Goal: Task Accomplishment & Management: Manage account settings

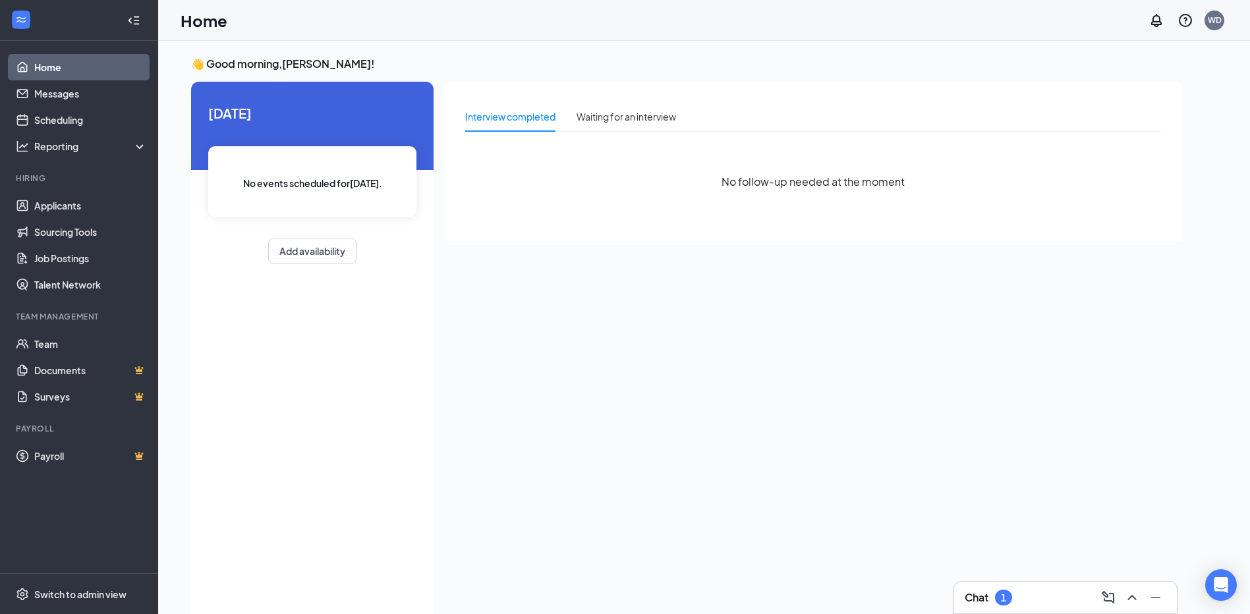
click at [1004, 600] on div "1" at bounding box center [1003, 597] width 5 height 11
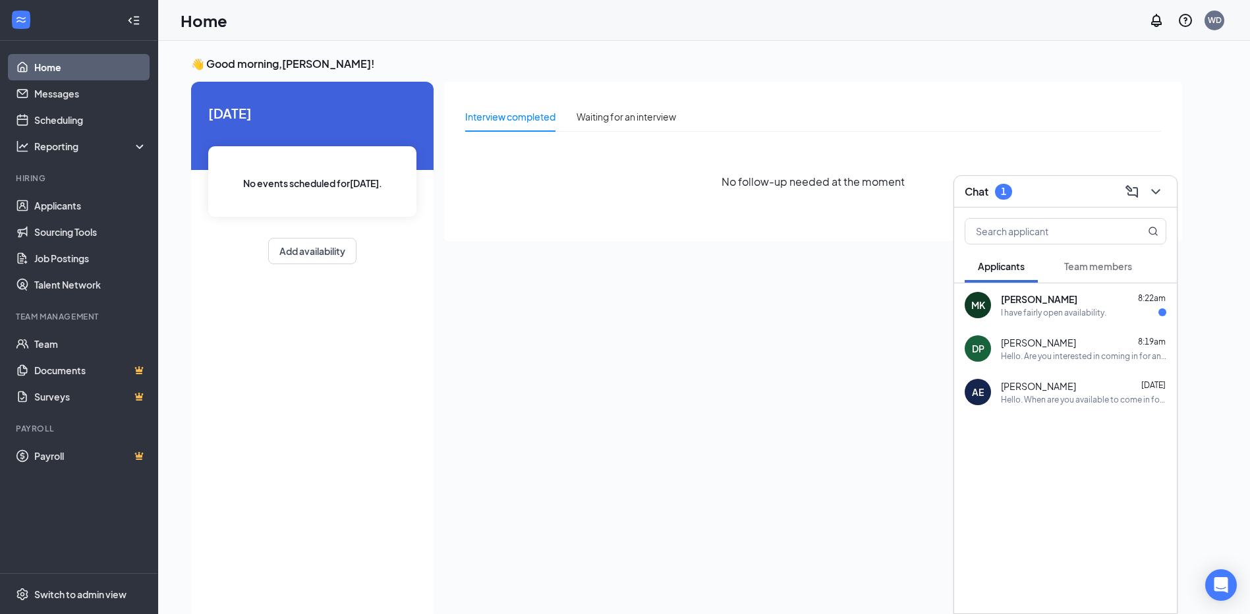
click at [1042, 303] on span "[PERSON_NAME]" at bounding box center [1039, 299] width 76 height 13
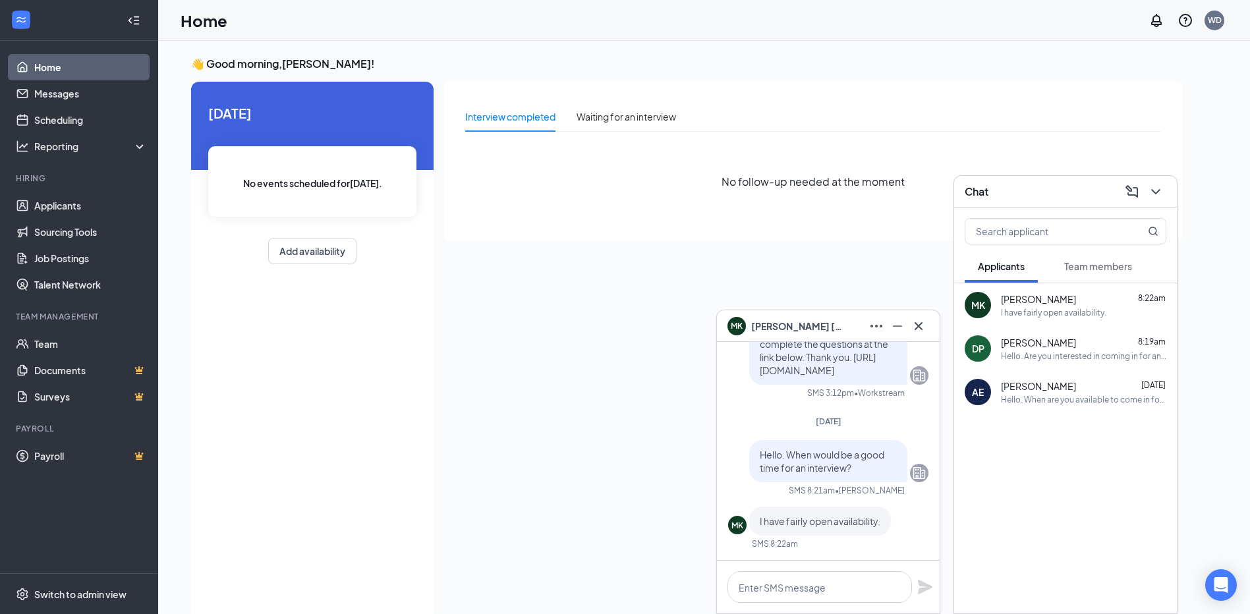
click at [787, 328] on span "[PERSON_NAME]" at bounding box center [797, 326] width 92 height 14
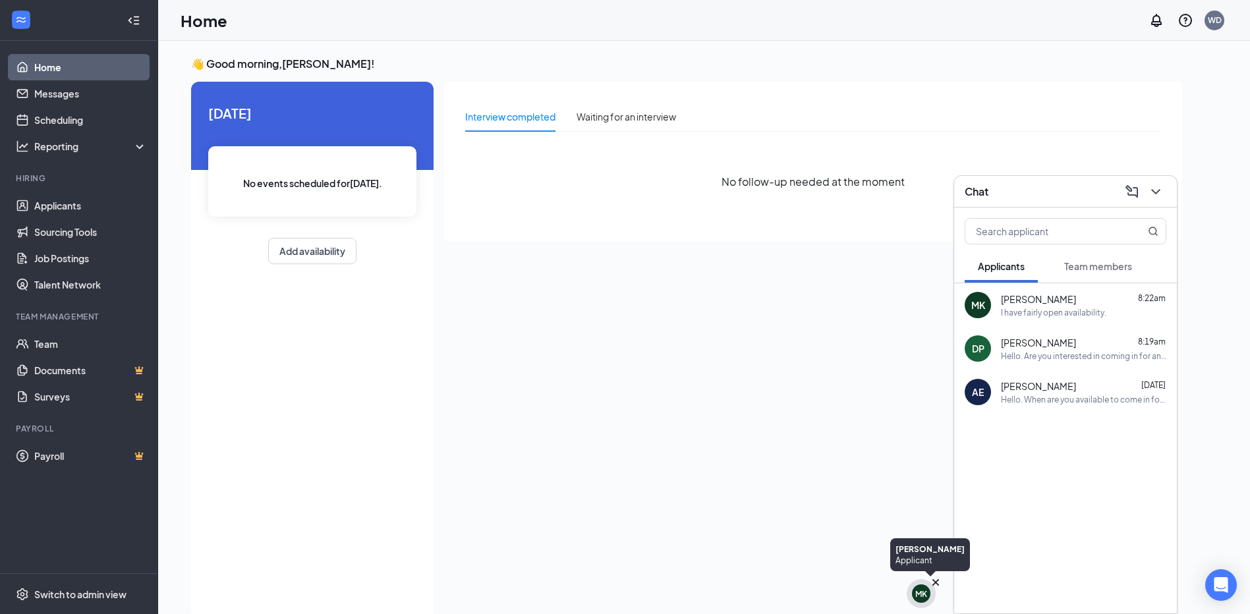
click at [924, 601] on div "MK" at bounding box center [921, 593] width 18 height 18
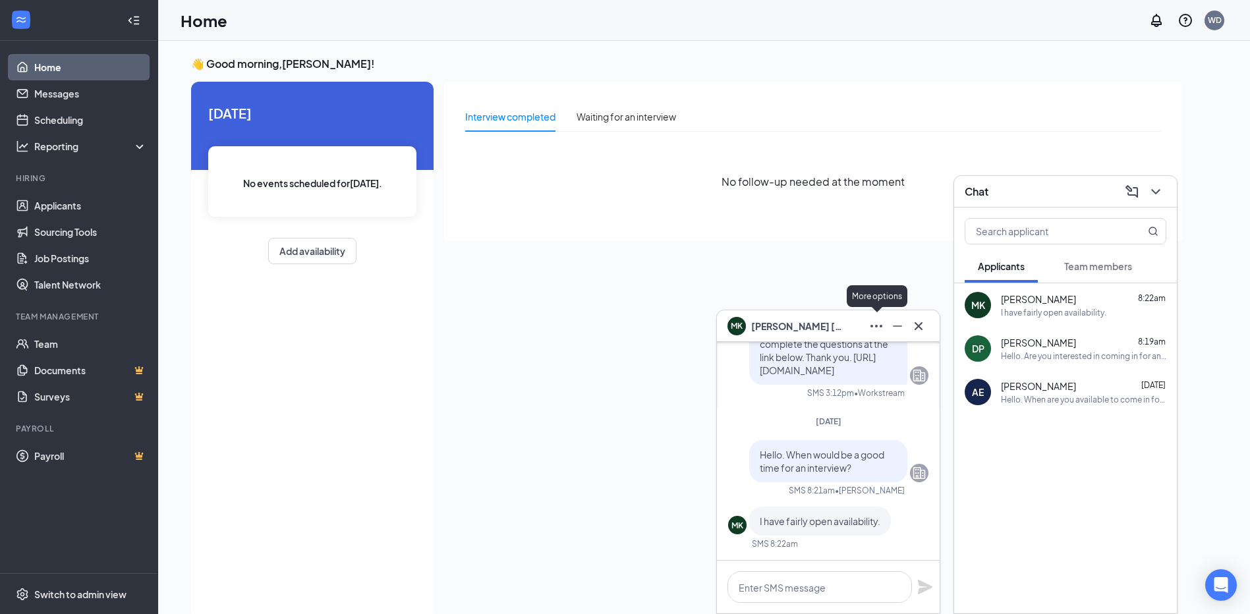
click at [877, 327] on icon "Ellipses" at bounding box center [876, 326] width 16 height 16
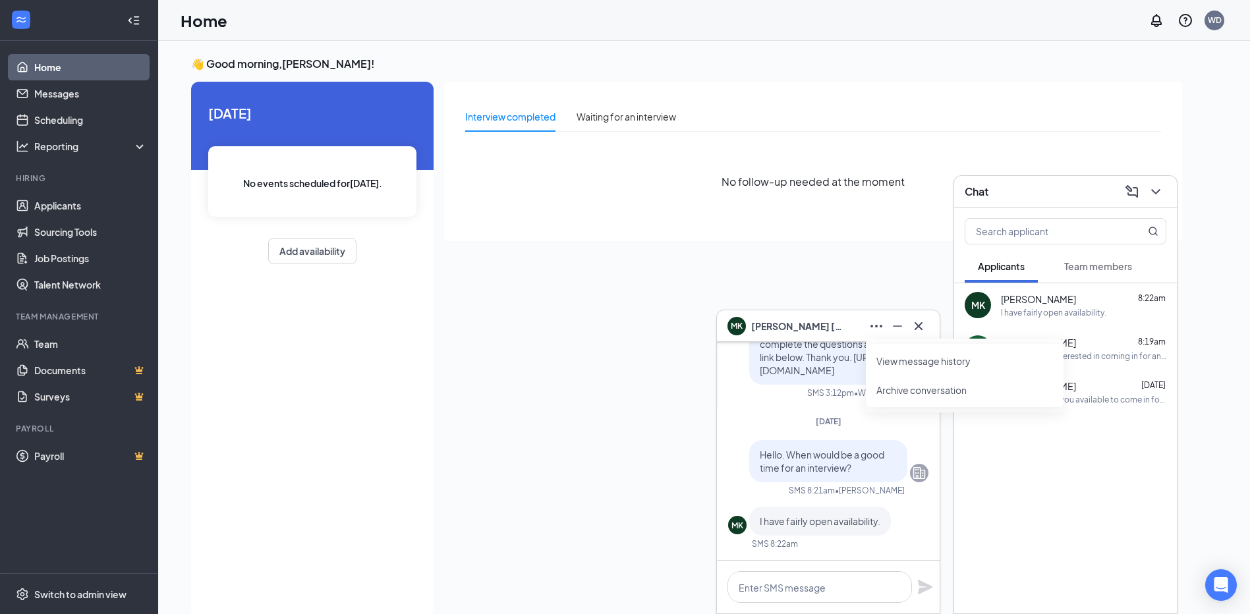
click at [803, 329] on span "[PERSON_NAME]" at bounding box center [797, 326] width 92 height 14
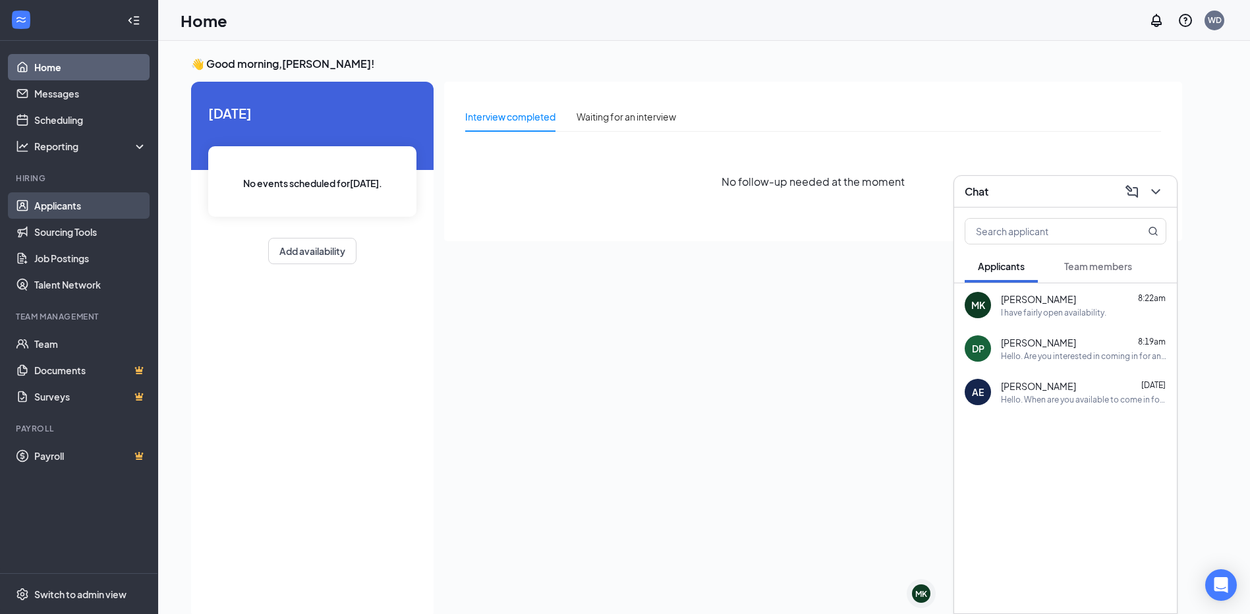
click at [34, 208] on link "Applicants" at bounding box center [90, 205] width 113 height 26
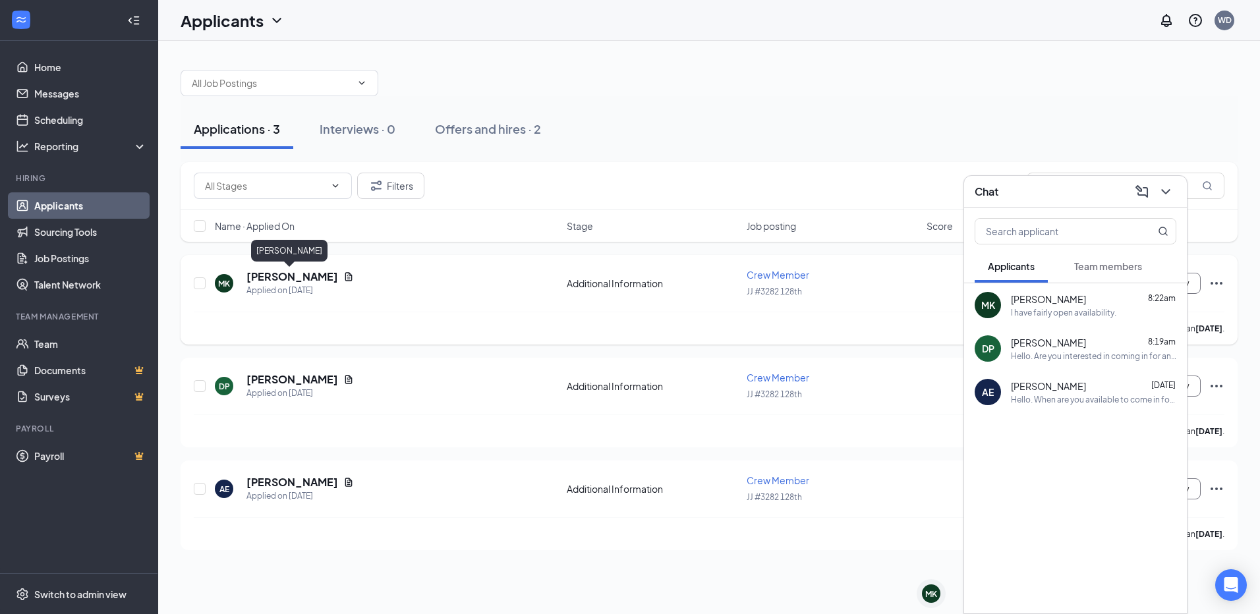
click at [297, 275] on h5 "[PERSON_NAME]" at bounding box center [292, 276] width 92 height 14
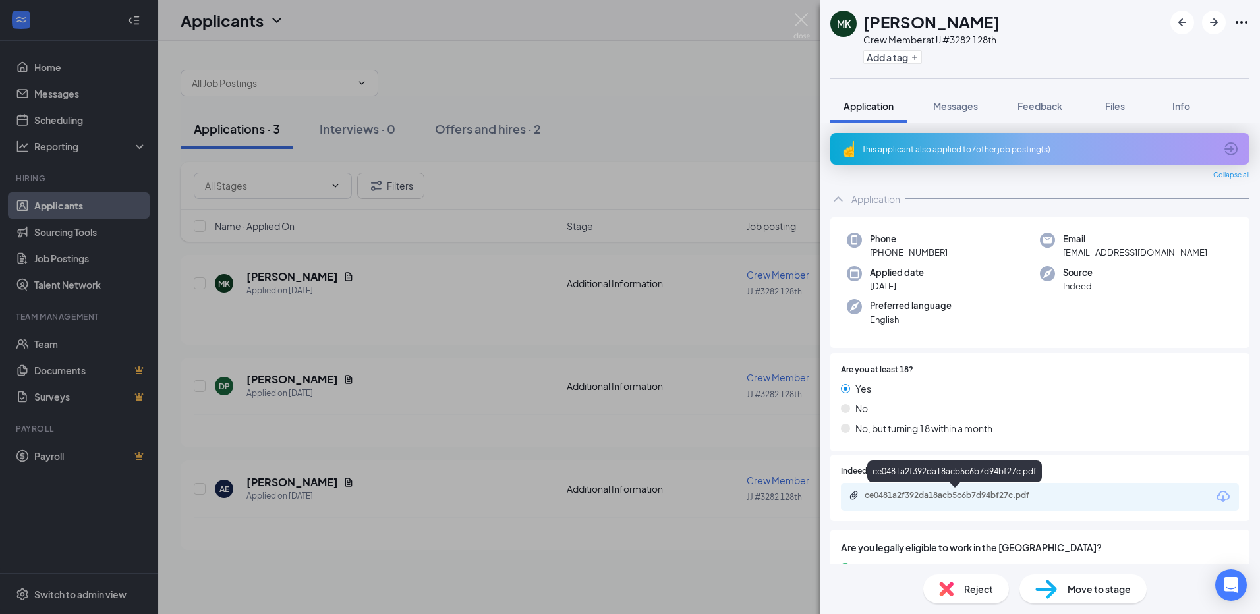
click at [945, 499] on div "ce0481a2f392da18acb5c6b7d94bf27c.pdf" at bounding box center [956, 495] width 184 height 11
click at [349, 402] on div "MK [PERSON_NAME] Crew Member at JJ #3282 128th Add a tag Application Messages F…" at bounding box center [630, 307] width 1260 height 614
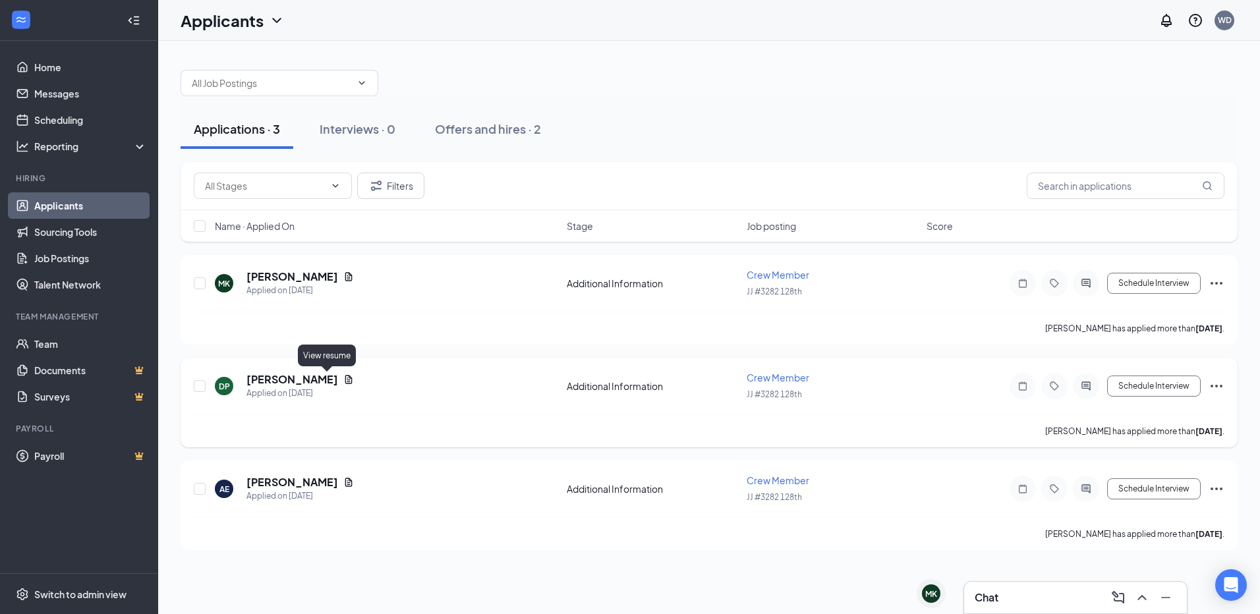
click at [343, 381] on icon "Document" at bounding box center [348, 379] width 11 height 11
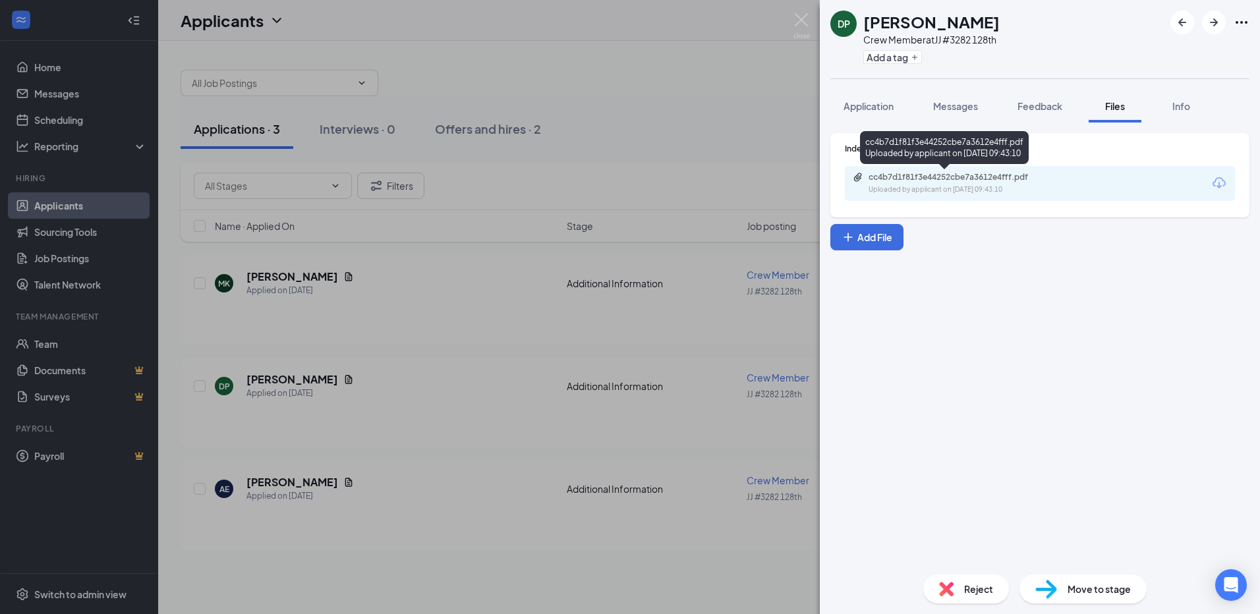
click at [953, 186] on div "Uploaded by applicant on [DATE] 09:43:10" at bounding box center [967, 189] width 198 height 11
click at [905, 195] on div "cc4b7d1f81f3e44252cbe7a3612e4fff.pdf Uploaded by applicant on [DATE] 09:43:10" at bounding box center [1040, 183] width 390 height 35
click at [917, 183] on div "cc4b7d1f81f3e44252cbe7a3612e4fff.pdf Uploaded by applicant on [DATE] 09:43:10" at bounding box center [959, 183] width 213 height 23
click at [306, 284] on div "DP [PERSON_NAME] Crew Member at JJ #3282 128th Add a tag Application Messages F…" at bounding box center [630, 307] width 1260 height 614
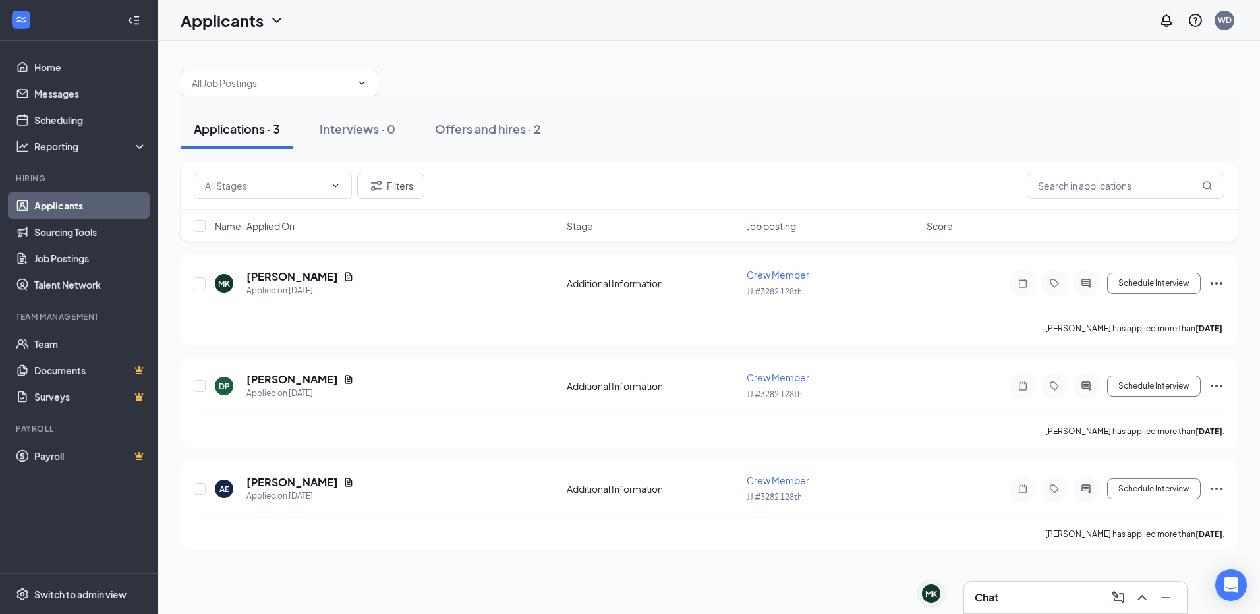
click at [988, 591] on h3 "Chat" at bounding box center [986, 597] width 24 height 14
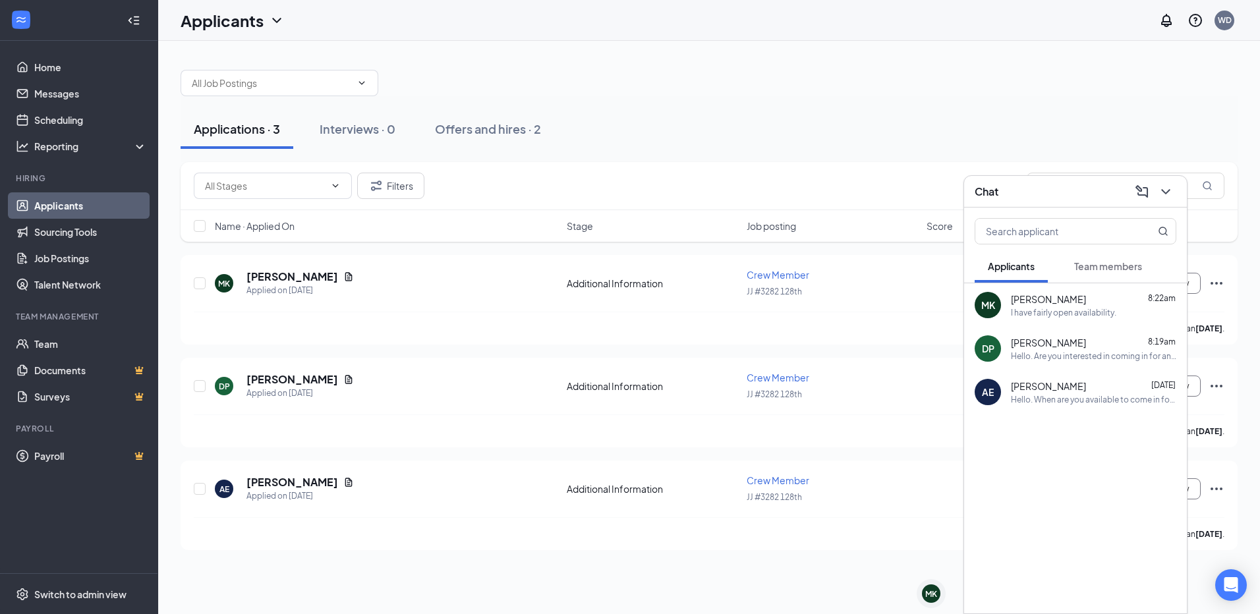
click at [1107, 317] on div "I have fairly open availability." at bounding box center [1063, 312] width 105 height 11
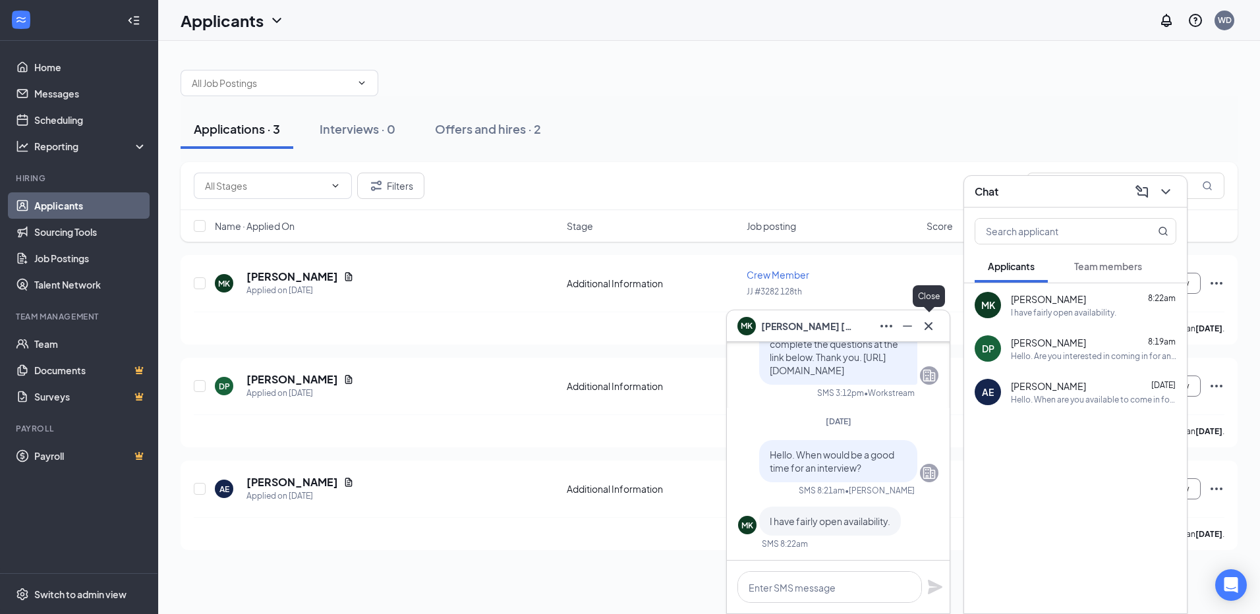
click at [937, 327] on button at bounding box center [928, 326] width 21 height 21
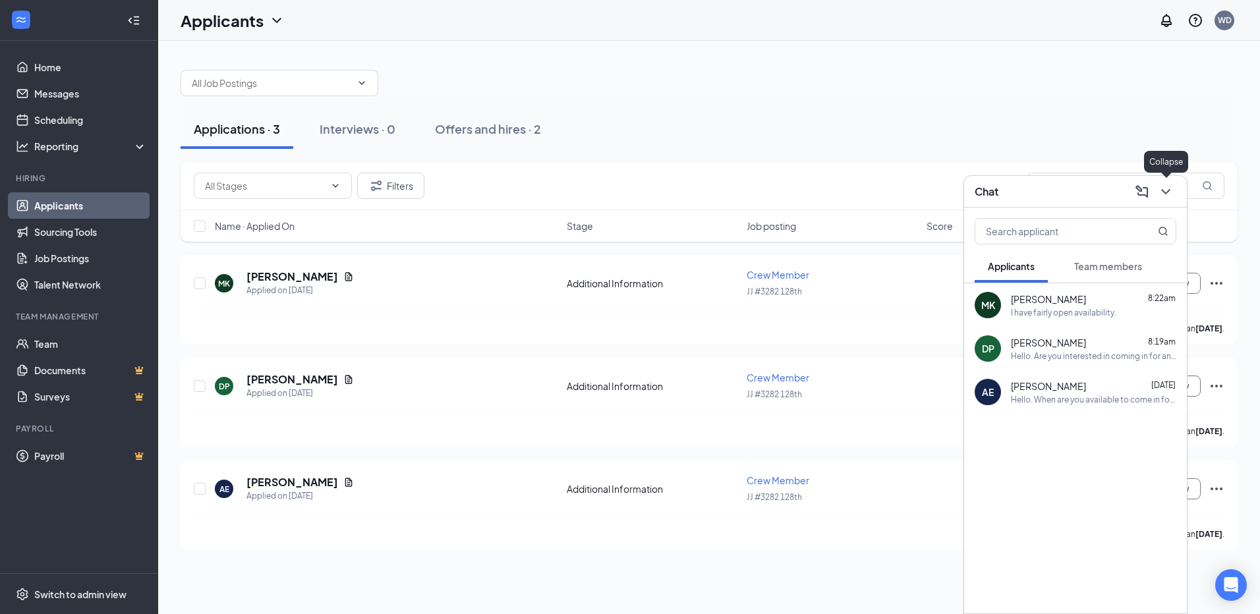
click at [1163, 186] on icon "ChevronDown" at bounding box center [1166, 192] width 16 height 16
